Goal: Check status: Check status

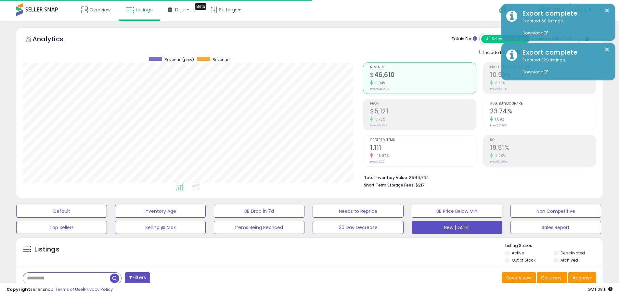
scroll to position [133, 340]
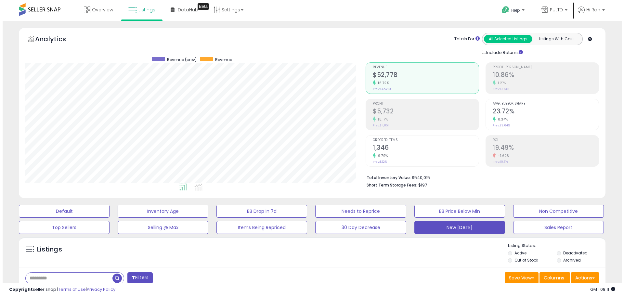
scroll to position [133, 340]
click at [421, 157] on div "9.79%" at bounding box center [423, 156] width 106 height 6
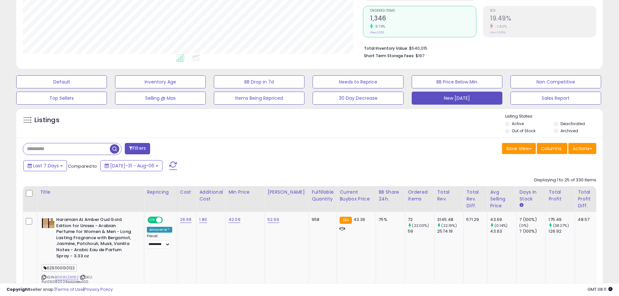
scroll to position [130, 0]
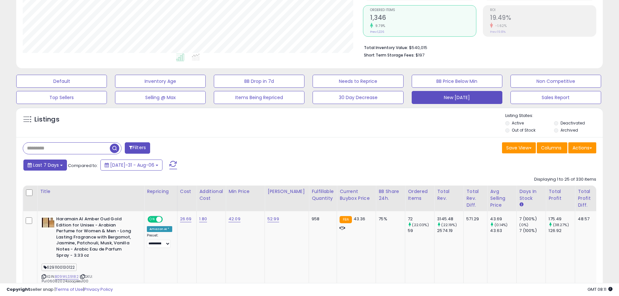
click at [58, 166] on span "Last 7 Days" at bounding box center [46, 165] width 26 height 6
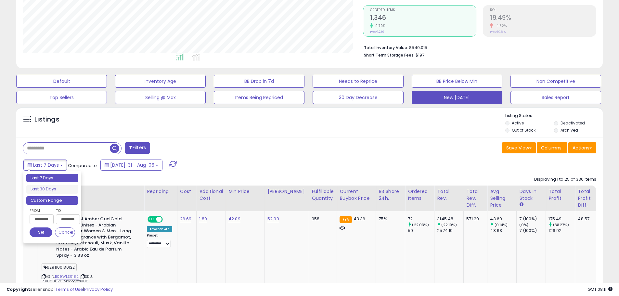
click at [46, 199] on li "Custom Range" at bounding box center [52, 200] width 52 height 9
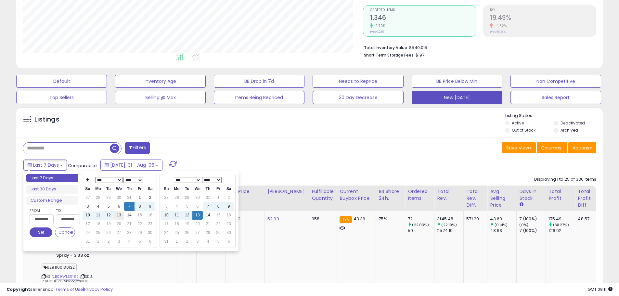
type input "**********"
click at [117, 215] on td "13" at bounding box center [119, 215] width 10 height 9
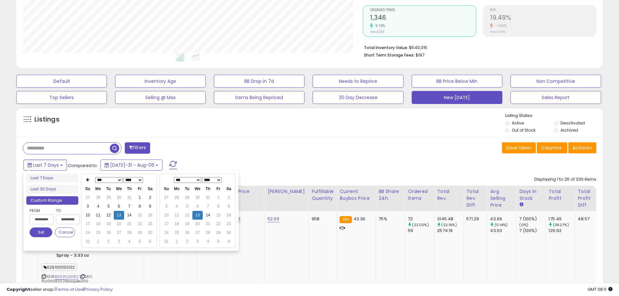
click at [46, 235] on button "Set" at bounding box center [41, 232] width 23 height 10
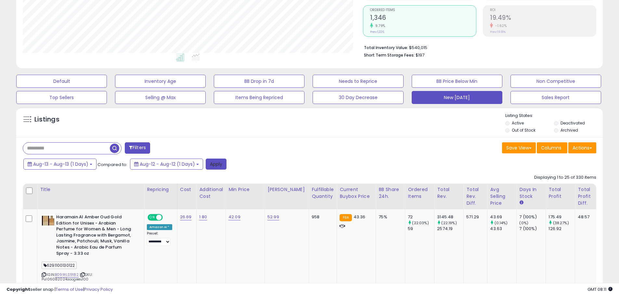
click at [206, 166] on button "Apply" at bounding box center [216, 164] width 21 height 11
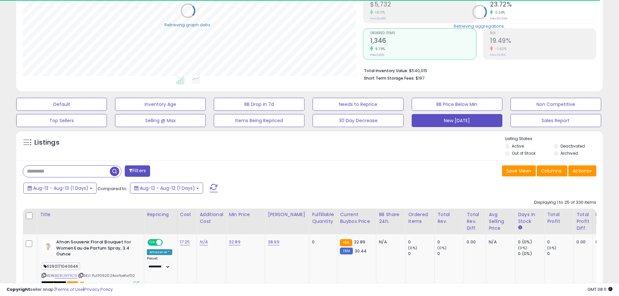
scroll to position [324851, 324644]
click at [321, 217] on div "Fulfillable Quantity" at bounding box center [323, 218] width 22 height 14
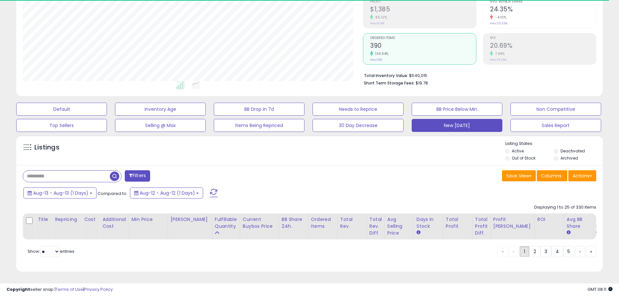
scroll to position [133, 340]
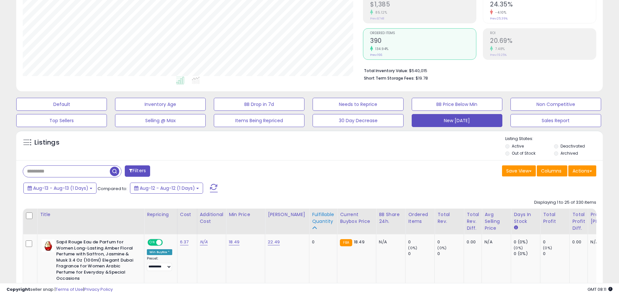
click at [322, 215] on div "Fulfillable Quantity" at bounding box center [323, 218] width 22 height 14
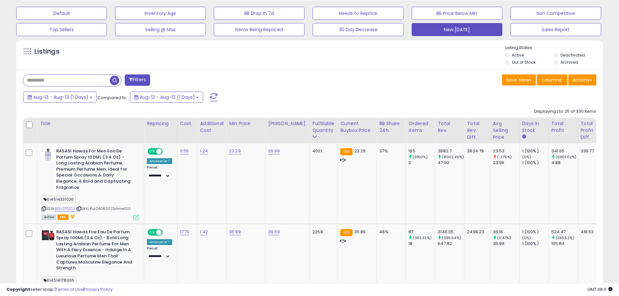
scroll to position [204, 0]
